Goal: Task Accomplishment & Management: Use online tool/utility

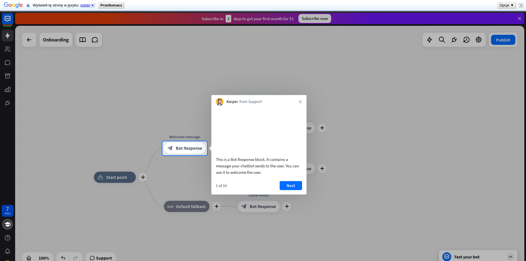
click at [109, 4] on b "Przetłumacz" at bounding box center [111, 5] width 22 height 4
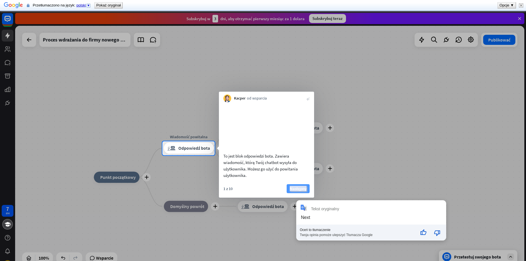
click at [301, 191] on font "Następny" at bounding box center [298, 188] width 17 height 5
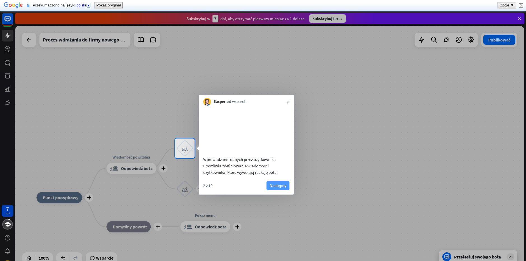
click at [266, 190] on button "Następny" at bounding box center [277, 185] width 23 height 9
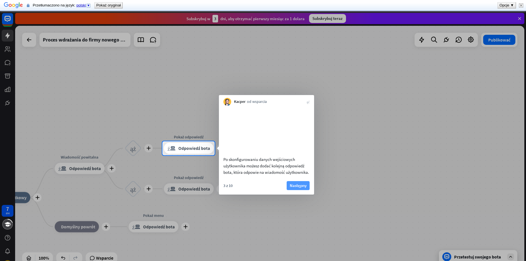
click at [297, 188] on font "Następny" at bounding box center [298, 184] width 17 height 5
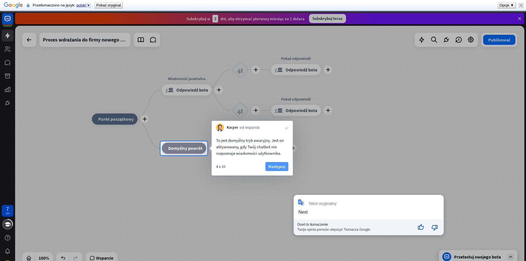
click at [276, 168] on font "Następny" at bounding box center [276, 165] width 17 height 5
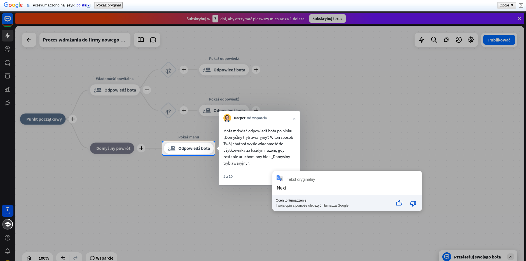
click at [257, 175] on div "5 z 10 Następny" at bounding box center [259, 178] width 81 height 13
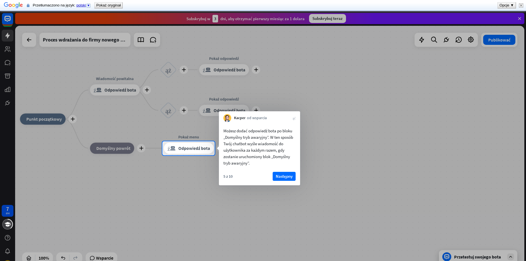
click at [280, 180] on div "5 z 10 Następny" at bounding box center [259, 178] width 81 height 13
click at [283, 177] on font "Następny" at bounding box center [284, 175] width 17 height 5
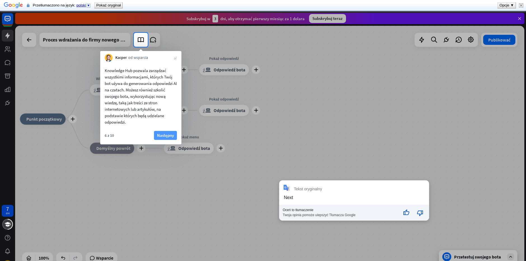
drag, startPoint x: 181, startPoint y: 135, endPoint x: 166, endPoint y: 134, distance: 15.2
click at [180, 135] on div "6 z 10 Następny" at bounding box center [140, 137] width 81 height 13
click at [166, 134] on font "Następny" at bounding box center [165, 134] width 17 height 5
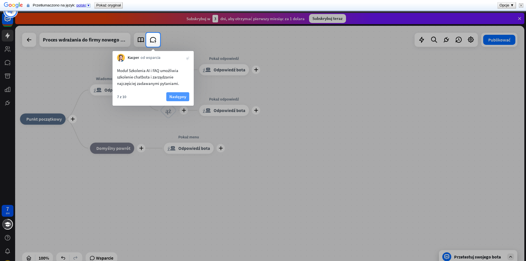
click at [180, 97] on font "Następny" at bounding box center [177, 96] width 17 height 5
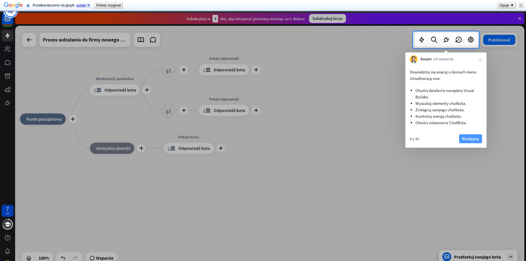
click at [472, 141] on font "Następny" at bounding box center [470, 138] width 17 height 5
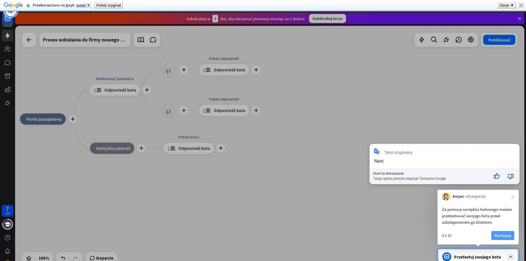
click at [501, 236] on font "Następny" at bounding box center [502, 234] width 17 height 5
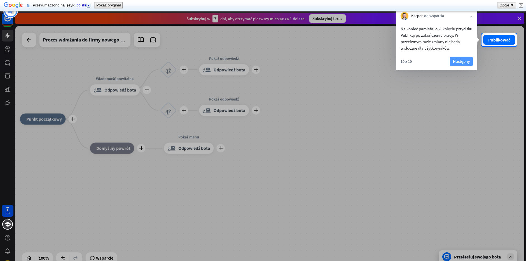
click at [466, 60] on font "Następny" at bounding box center [461, 60] width 17 height 5
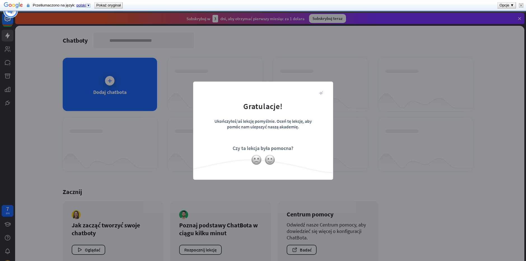
click at [322, 92] on font "zamknąć" at bounding box center [321, 92] width 4 height 4
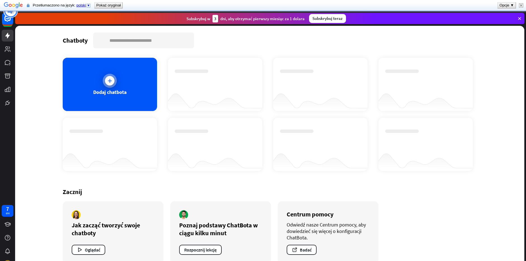
click at [104, 79] on div at bounding box center [110, 81] width 14 height 14
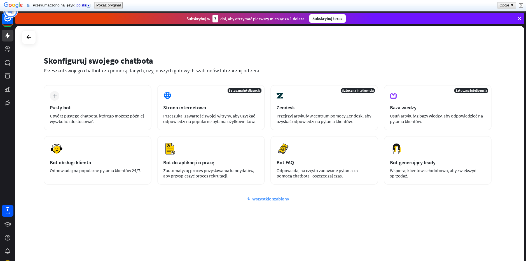
click at [273, 198] on font "Wszystkie szablony" at bounding box center [270, 199] width 37 height 6
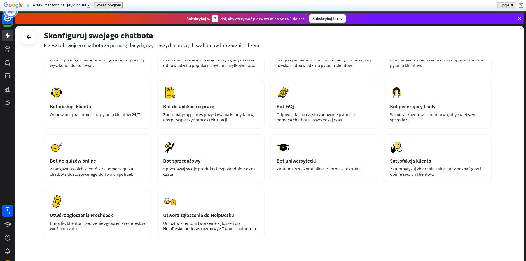
scroll to position [28, 0]
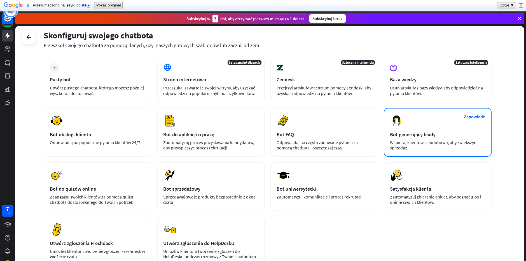
click at [467, 138] on div "Zapowiedź Bot generujący leady Wspieraj klientów całodobowo, aby zwiększyć sprz…" at bounding box center [438, 132] width 108 height 49
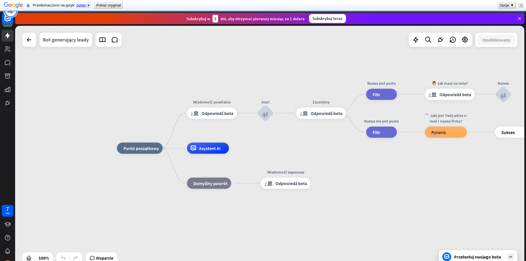
click at [57, 45] on div "Bot generujący leady" at bounding box center [66, 40] width 46 height 14
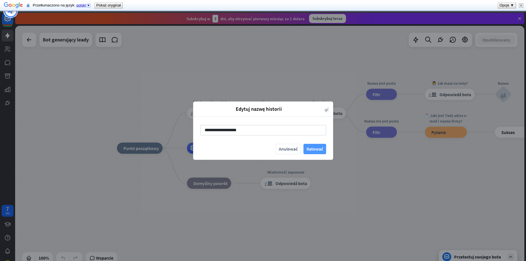
click at [318, 150] on font "Ratować" at bounding box center [314, 149] width 17 height 6
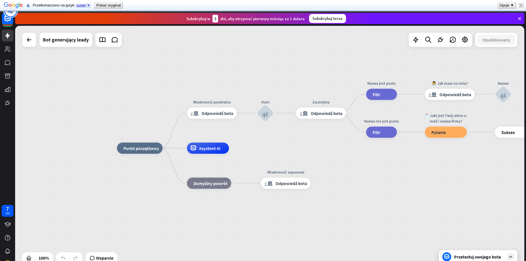
click at [518, 17] on icon at bounding box center [519, 18] width 5 height 5
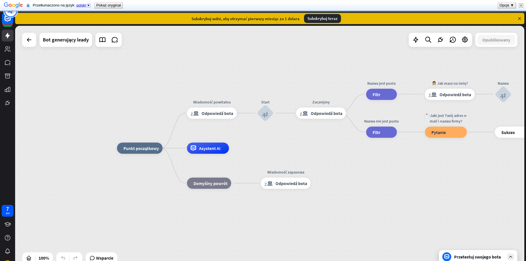
click at [510, 257] on icon at bounding box center [510, 256] width 5 height 5
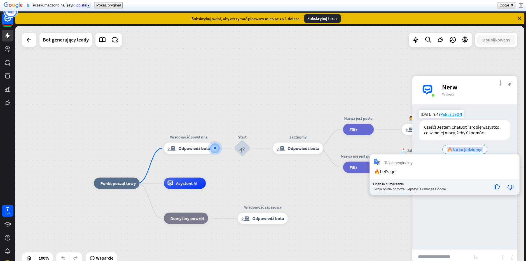
click at [466, 151] on font "🔥No to jedziemy!" at bounding box center [465, 149] width 36 height 6
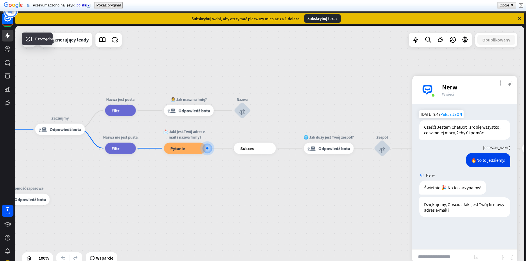
click at [441, 257] on input "text" at bounding box center [442, 256] width 61 height 14
type input "**********"
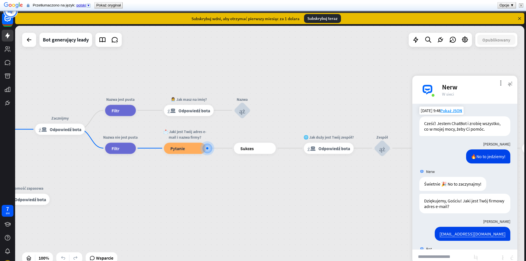
scroll to position [31, 0]
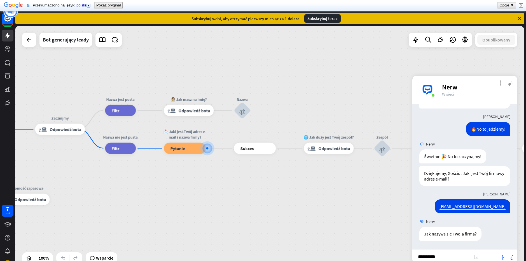
type input "**********"
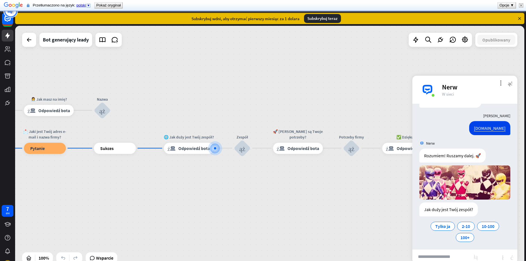
scroll to position [165, 0]
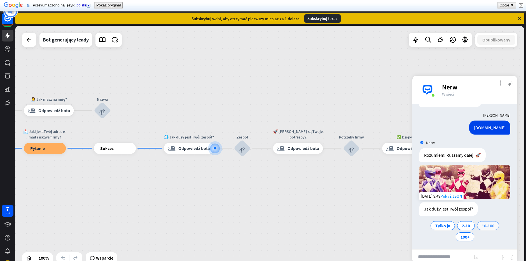
click at [479, 224] on div "10-100" at bounding box center [488, 225] width 22 height 9
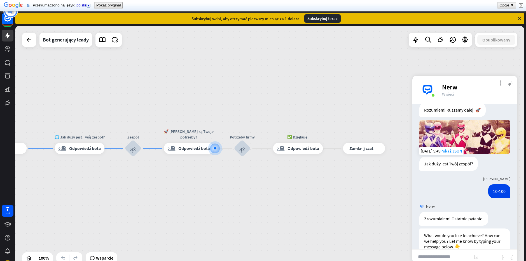
scroll to position [221, 0]
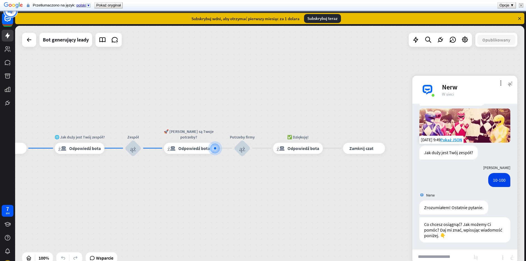
click at [450, 257] on input "text" at bounding box center [442, 256] width 61 height 14
type input "**********"
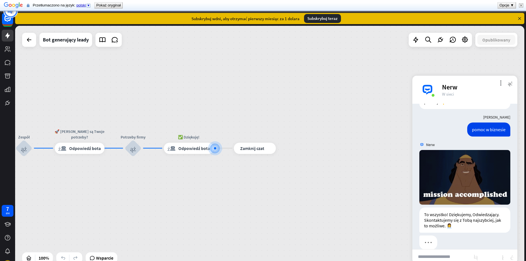
scroll to position [358, 0]
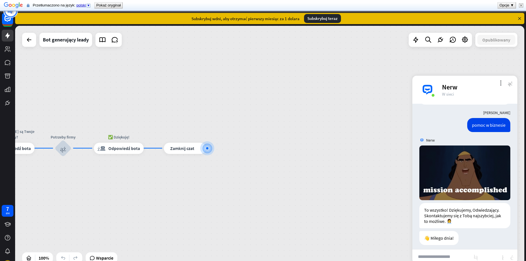
click at [508, 83] on font "zamknąć" at bounding box center [510, 82] width 5 height 5
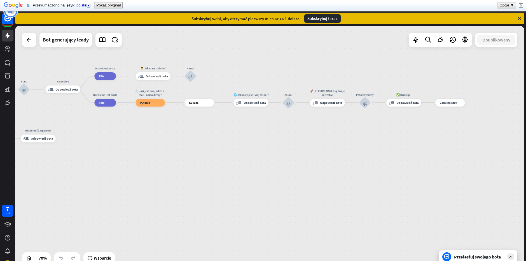
drag, startPoint x: 136, startPoint y: 200, endPoint x: 428, endPoint y: 142, distance: 298.4
click at [428, 142] on div "strona_domowa_2 Punkt początkowy Wiadomość powitalna odpowiedź_blokada_bota Odp…" at bounding box center [269, 148] width 509 height 244
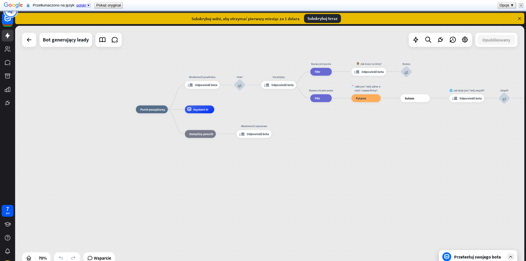
drag, startPoint x: 187, startPoint y: 175, endPoint x: 387, endPoint y: 172, distance: 199.3
click at [387, 172] on div "strona_domowa_2 Punkt początkowy Wiadomość powitalna odpowiedź_blokada_bota Odp…" at bounding box center [314, 194] width 356 height 171
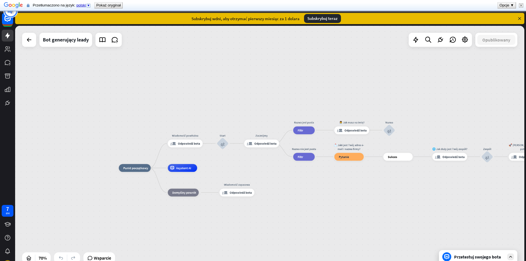
drag, startPoint x: 252, startPoint y: 175, endPoint x: 238, endPoint y: 228, distance: 55.6
click at [238, 228] on div "strona_domowa_2 Punkt początkowy Wiadomość powitalna odpowiedź_blokada_bota Odp…" at bounding box center [297, 253] width 356 height 171
click at [134, 168] on font "Punkt początkowy" at bounding box center [135, 168] width 25 height 4
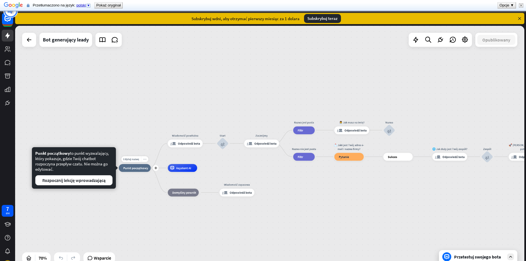
click at [144, 158] on font "more_horiz" at bounding box center [144, 158] width 3 height 3
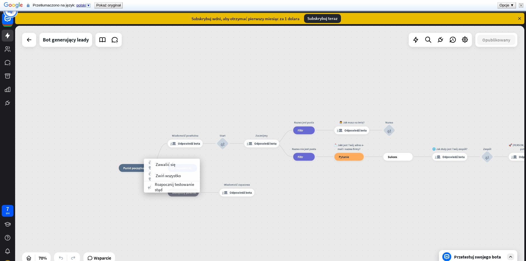
click at [102, 161] on div "strona_domowa_2 Punkt początkowy Wiadomość powitalna odpowiedź_blokada_bota Odp…" at bounding box center [269, 148] width 509 height 244
click at [132, 171] on div "strona_domowa_2 Punkt początkowy" at bounding box center [135, 168] width 32 height 8
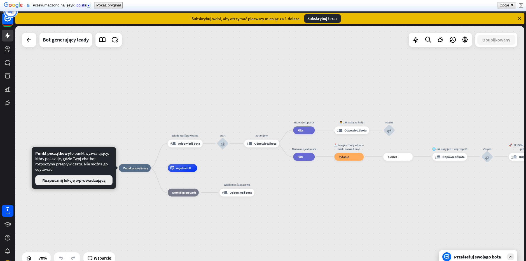
click at [94, 178] on font "Rozpocznij lekcję wprowadzającą" at bounding box center [73, 180] width 63 height 6
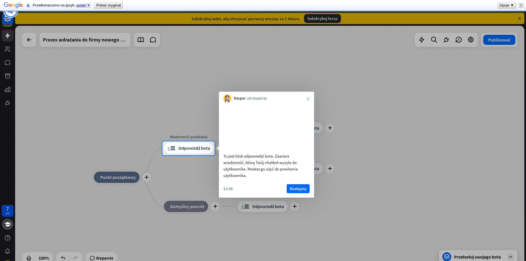
click at [308, 97] on font "zamknąć" at bounding box center [307, 98] width 3 height 3
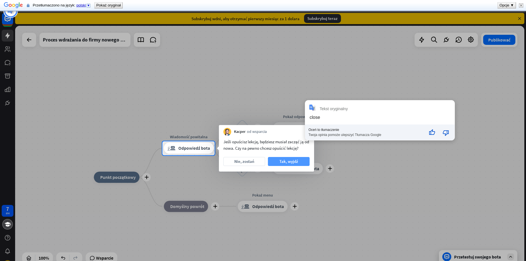
click at [280, 161] on font "Tak, wyjdź" at bounding box center [288, 160] width 19 height 5
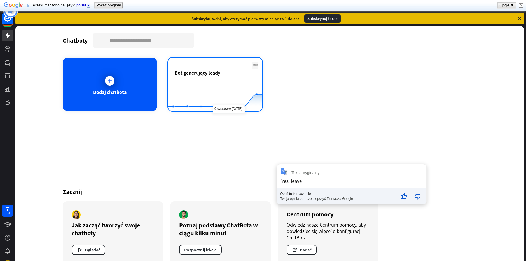
click at [254, 65] on icon at bounding box center [255, 65] width 7 height 7
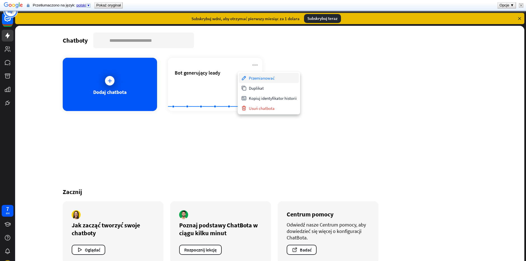
click at [255, 79] on font "Przemianować" at bounding box center [262, 77] width 26 height 5
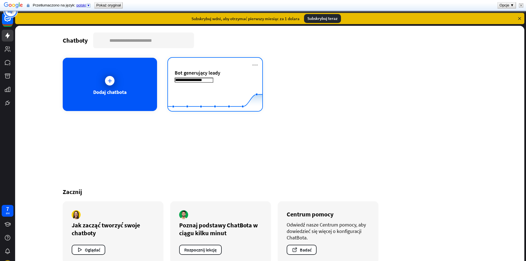
click at [237, 88] on div "**********" at bounding box center [215, 84] width 94 height 53
click at [237, 88] on rect at bounding box center [215, 96] width 94 height 35
click at [253, 62] on icon at bounding box center [255, 65] width 7 height 7
click at [254, 65] on icon at bounding box center [255, 65] width 7 height 7
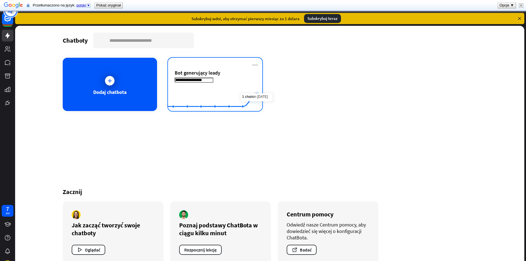
click at [250, 98] on icon at bounding box center [214, 100] width 111 height 12
click at [221, 94] on rect at bounding box center [215, 96] width 94 height 35
drag, startPoint x: 217, startPoint y: 104, endPoint x: 219, endPoint y: 92, distance: 12.0
click at [219, 92] on icon "Created with Highcharts 10.1.0 0 1 2" at bounding box center [215, 96] width 94 height 35
click at [243, 102] on rect at bounding box center [215, 96] width 94 height 35
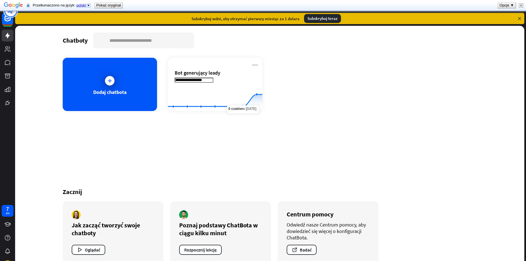
click at [233, 137] on div "**********" at bounding box center [270, 148] width 448 height 244
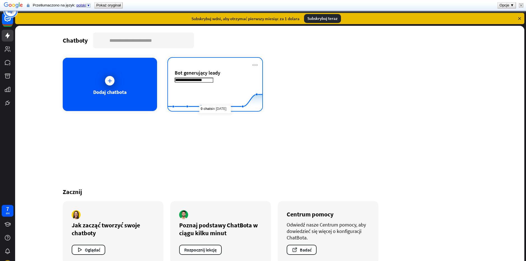
click at [213, 78] on input "**********" at bounding box center [194, 80] width 39 height 5
click at [257, 65] on icon at bounding box center [255, 65] width 7 height 7
click at [254, 65] on icon at bounding box center [255, 65] width 7 height 7
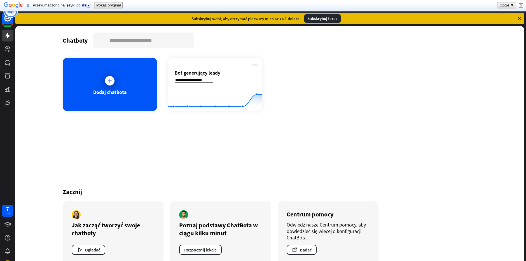
click at [518, 17] on icon at bounding box center [519, 18] width 5 height 5
click at [519, 17] on icon at bounding box center [519, 18] width 5 height 5
